Goal: Check status: Check status

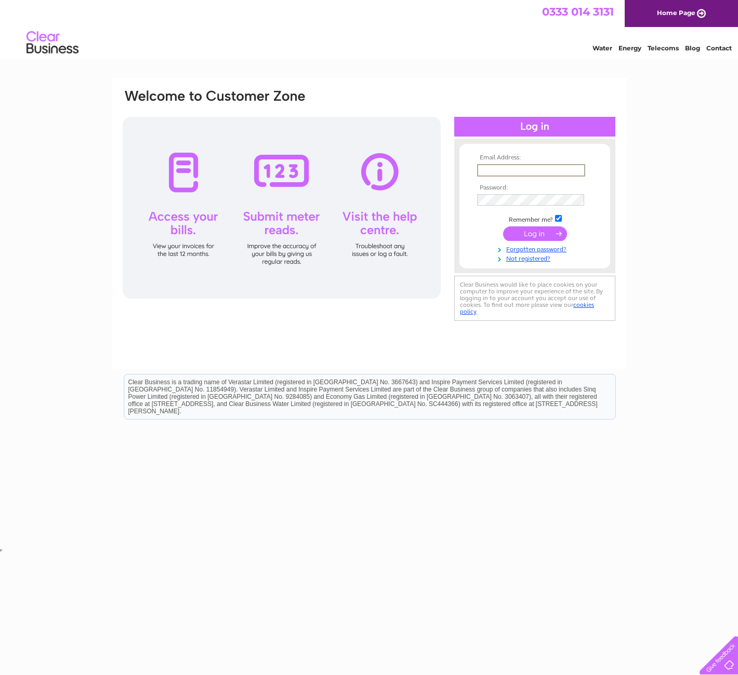
click at [508, 168] on input "text" at bounding box center [531, 170] width 108 height 12
type input "harrisjoinery@outlook.com"
click at [529, 229] on input "submit" at bounding box center [535, 232] width 64 height 15
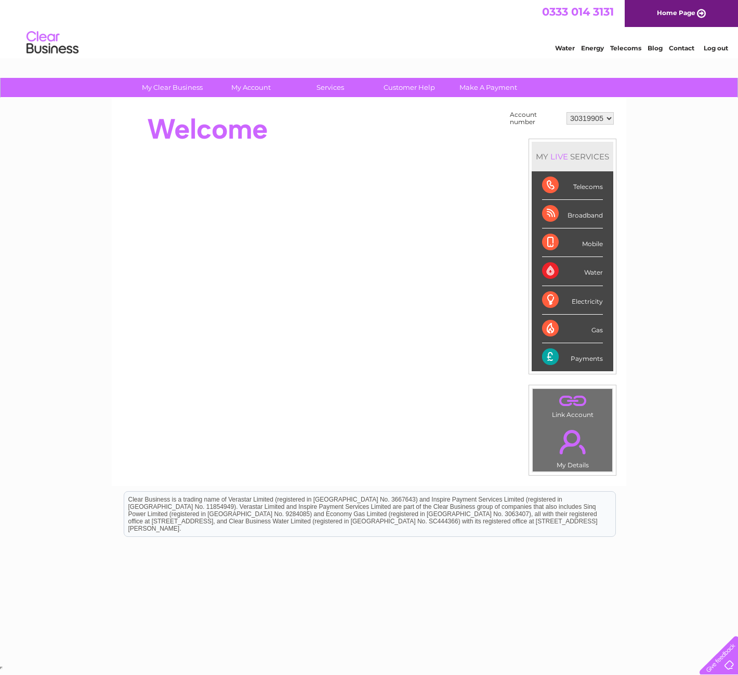
click at [601, 121] on select "30319905 30323907" at bounding box center [589, 118] width 47 height 12
select select "30323907"
click at [566, 112] on select "30319905 30323907" at bounding box center [589, 118] width 47 height 12
click at [592, 116] on select "30319905 30323907" at bounding box center [589, 118] width 47 height 12
click at [591, 118] on select "30319905 30323907" at bounding box center [589, 118] width 47 height 12
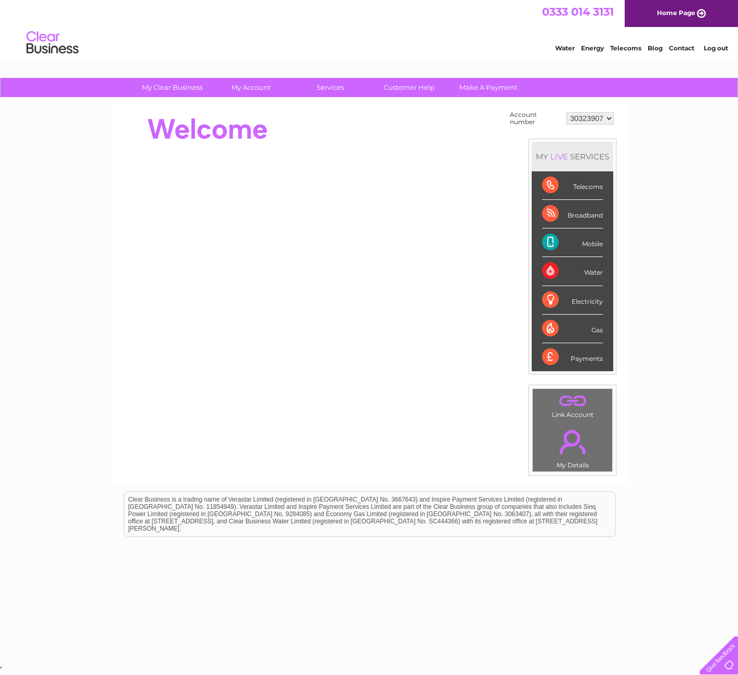
click at [579, 117] on select "30319905 30323907" at bounding box center [589, 118] width 47 height 12
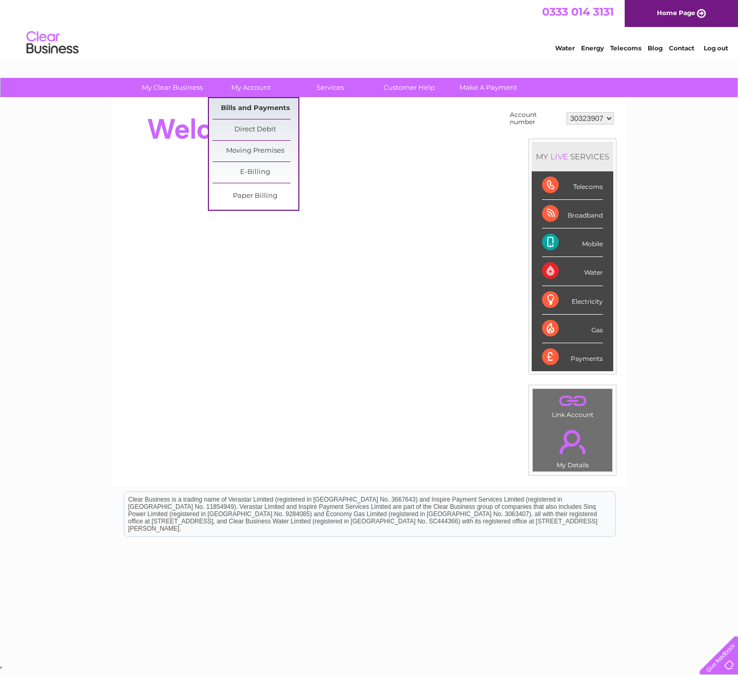
click at [240, 101] on link "Bills and Payments" at bounding box center [255, 108] width 86 height 21
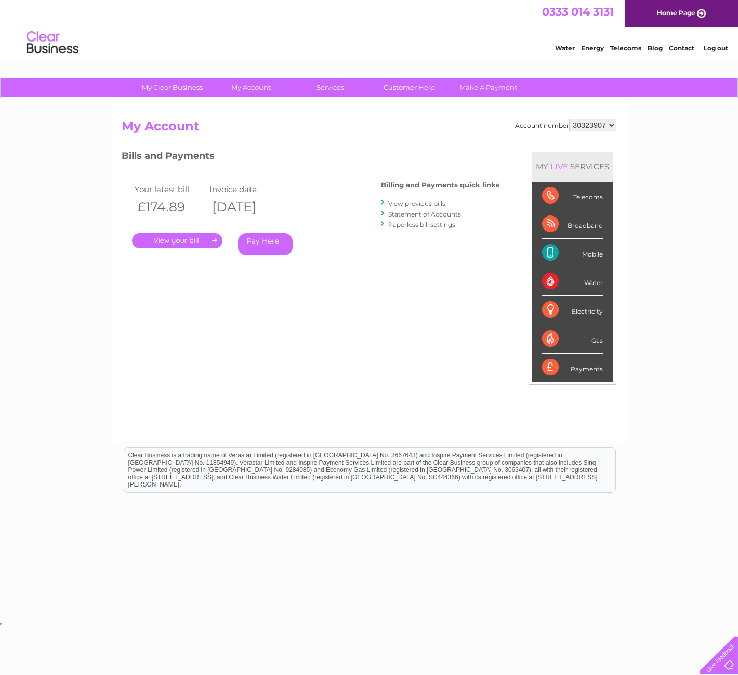
click at [397, 214] on link "Statement of Accounts" at bounding box center [424, 214] width 73 height 8
click at [410, 223] on link "Paperless bill settings" at bounding box center [421, 225] width 67 height 8
click at [408, 205] on link "View previous bills" at bounding box center [416, 203] width 57 height 8
